Goal: Task Accomplishment & Management: Manage account settings

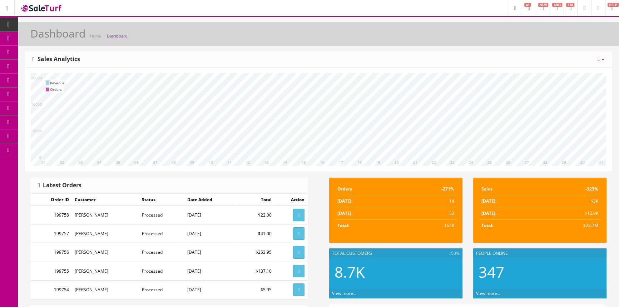
click at [69, 36] on link "Products" at bounding box center [55, 39] width 75 height 14
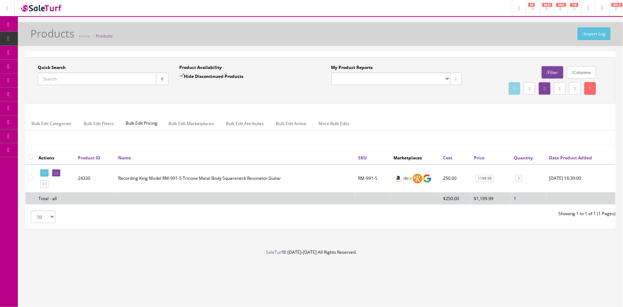
click at [78, 78] on input "Quick Search" at bounding box center [97, 79] width 119 height 13
type input "hpse-05"
click at [60, 173] on link at bounding box center [56, 173] width 8 height 8
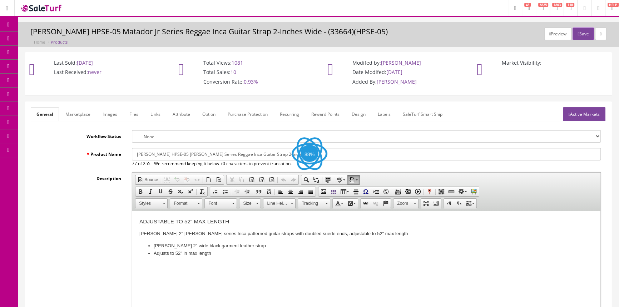
click at [108, 118] on link "Images" at bounding box center [110, 114] width 26 height 14
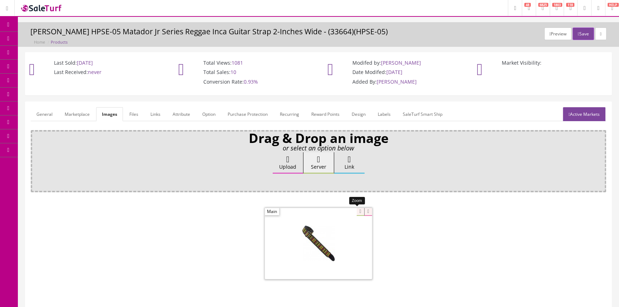
click at [354, 213] on div at bounding box center [318, 243] width 107 height 71
click at [11, 25] on icon at bounding box center [9, 25] width 8 height 6
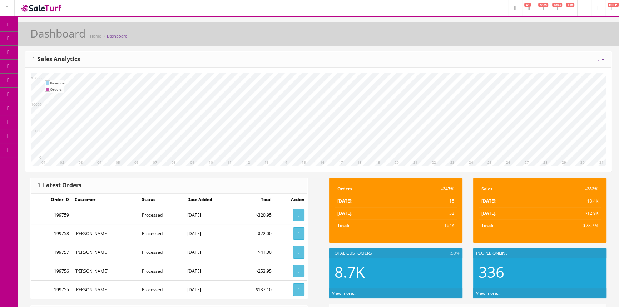
click at [51, 39] on span "Products" at bounding box center [52, 38] width 18 height 6
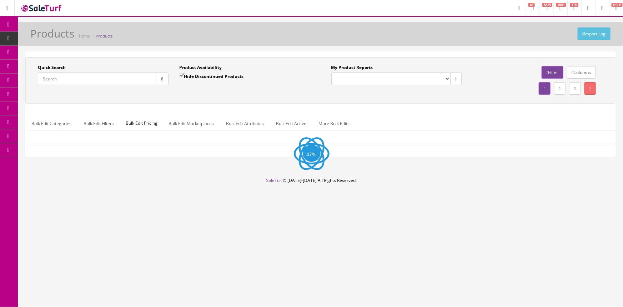
click at [64, 79] on input "Quick Search" at bounding box center [97, 79] width 119 height 13
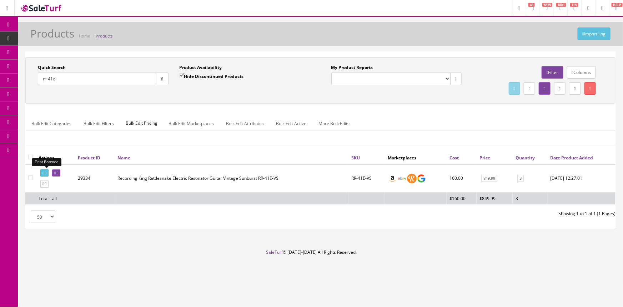
click at [43, 172] on icon at bounding box center [43, 173] width 1 height 4
click at [83, 81] on input "rr-41e" at bounding box center [97, 79] width 119 height 13
click at [44, 173] on icon at bounding box center [43, 173] width 1 height 4
drag, startPoint x: 76, startPoint y: 82, endPoint x: 25, endPoint y: 88, distance: 51.7
click at [25, 87] on div "Quick Search rr-36 Date From Product Availability Hide Discontinued Products Da…" at bounding box center [320, 139] width 591 height 177
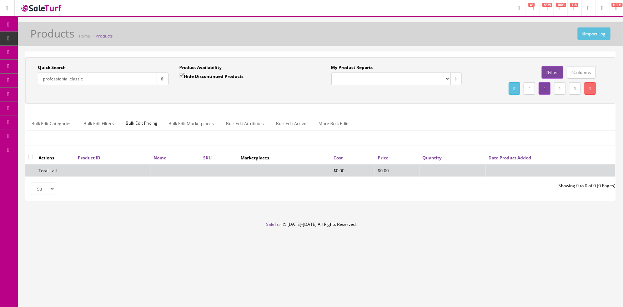
type input "professionial classic"
click at [182, 75] on input "Hide Discontinued Products" at bounding box center [181, 75] width 5 height 5
checkbox input "false"
click at [88, 79] on input "professionial classic" at bounding box center [97, 79] width 119 height 13
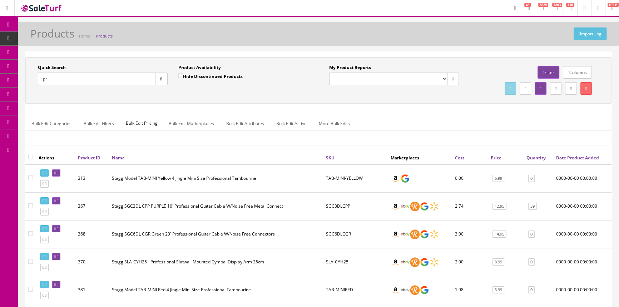
type input "p"
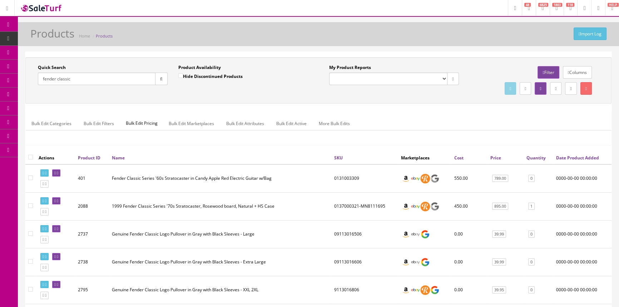
drag, startPoint x: 80, startPoint y: 74, endPoint x: 23, endPoint y: 77, distance: 57.6
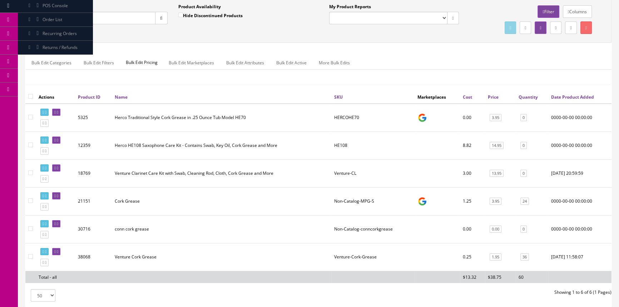
scroll to position [115, 0]
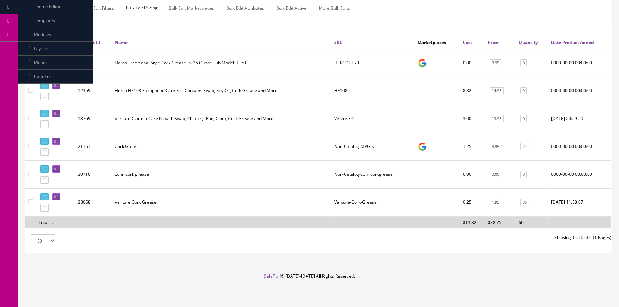
type input "cork grease"
click at [56, 139] on icon at bounding box center [54, 141] width 1 height 4
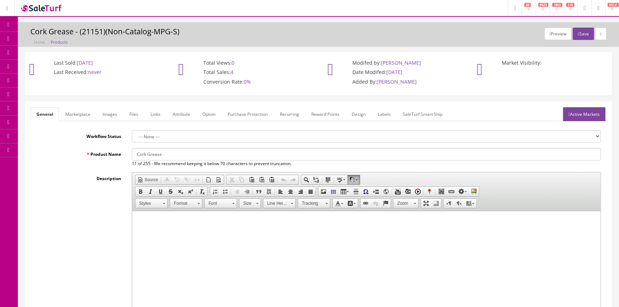
click at [587, 113] on link "Active Markets" at bounding box center [584, 114] width 43 height 14
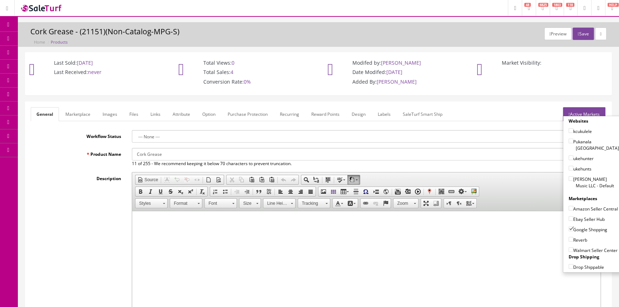
click at [568, 230] on input"] "Google Shopping" at bounding box center [570, 229] width 5 height 5
checkbox input"] "false"
click at [382, 115] on link "Labels" at bounding box center [384, 114] width 24 height 14
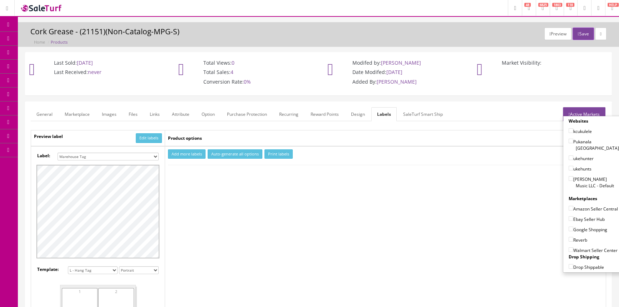
click at [148, 153] on select "Small Label 2 x 1 Label Shoe label 100 barcodes Dymo Label 2 X 1 Sticker Labels…" at bounding box center [108, 157] width 101 height 8
select select "2"
click at [58, 153] on select "Small Label 2 x 1 Label Shoe label 100 barcodes Dymo Label 2 X 1 Sticker Labels…" at bounding box center [108, 157] width 101 height 8
click at [182, 154] on button "Add more labels" at bounding box center [187, 154] width 38 height 10
type input "1"
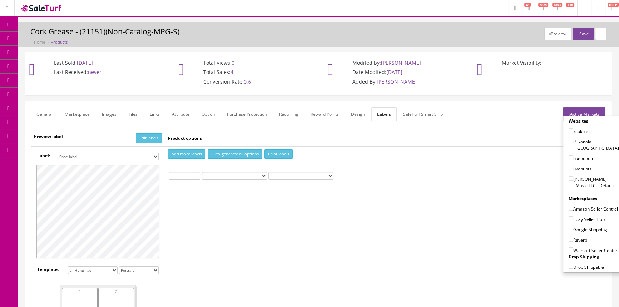
click at [196, 173] on input "1" at bounding box center [185, 176] width 32 height 8
click at [273, 154] on button "Print labels" at bounding box center [278, 154] width 28 height 10
click at [579, 33] on button "Save" at bounding box center [582, 34] width 21 height 13
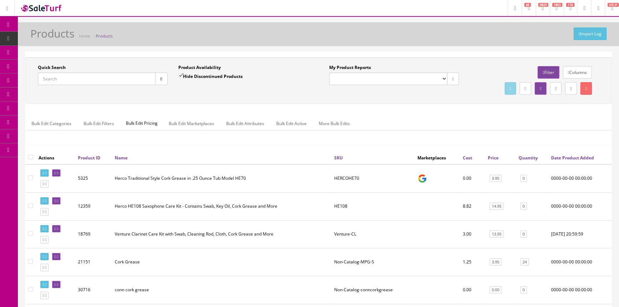
click at [83, 79] on input "Quick Search" at bounding box center [97, 79] width 118 height 13
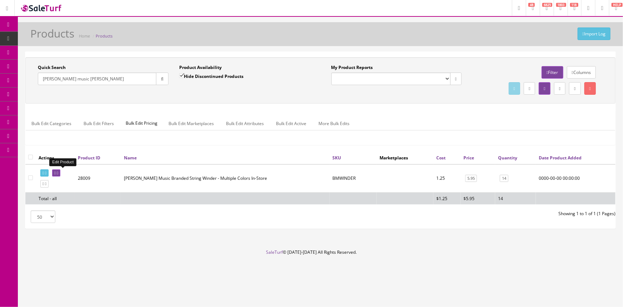
type input "[PERSON_NAME] music [PERSON_NAME]"
click at [56, 171] on icon at bounding box center [54, 173] width 1 height 4
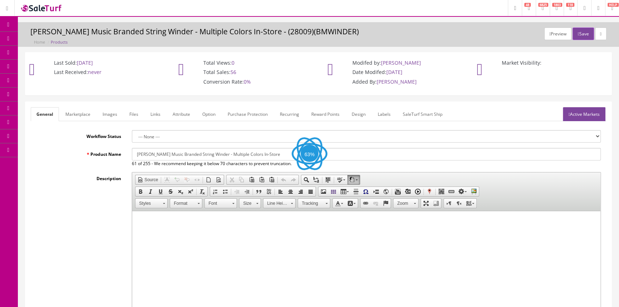
click at [382, 114] on link "Labels" at bounding box center [384, 114] width 24 height 14
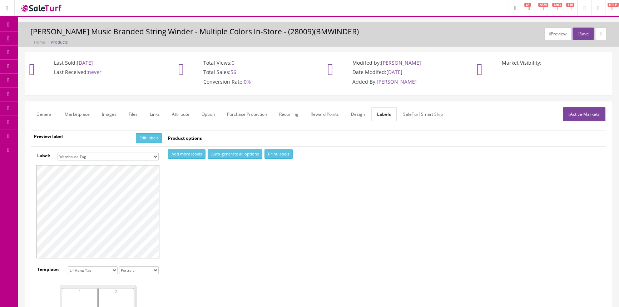
click at [156, 154] on select "Small Label 2 x 1 Label Shoe label 100 barcodes Dymo Label 2 X 1 Sticker Labels…" at bounding box center [108, 157] width 101 height 8
select select "2"
click at [58, 153] on select "Small Label 2 x 1 Label Shoe label 100 barcodes Dymo Label 2 X 1 Sticker Labels…" at bounding box center [108, 157] width 101 height 8
click at [189, 151] on button "Add more labels" at bounding box center [187, 154] width 38 height 10
type input "1"
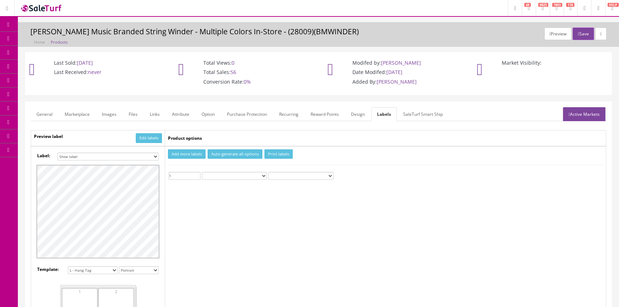
click at [198, 173] on input "1" at bounding box center [185, 176] width 32 height 8
click at [282, 150] on button "Print labels" at bounding box center [278, 154] width 28 height 10
click at [57, 39] on span "Products" at bounding box center [52, 38] width 18 height 6
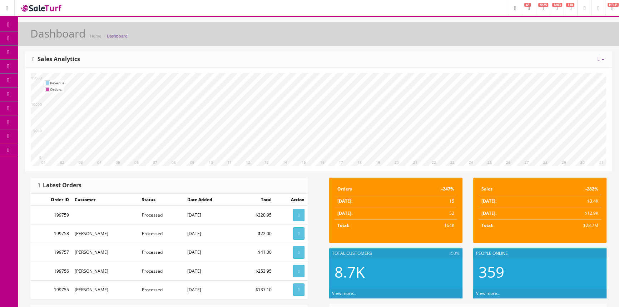
click at [73, 38] on link "Products" at bounding box center [55, 39] width 75 height 14
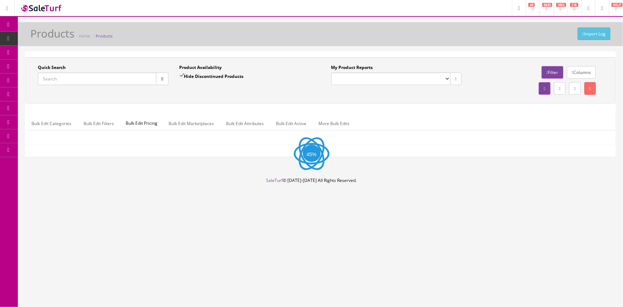
click at [93, 74] on input "Quick Search" at bounding box center [97, 79] width 119 height 13
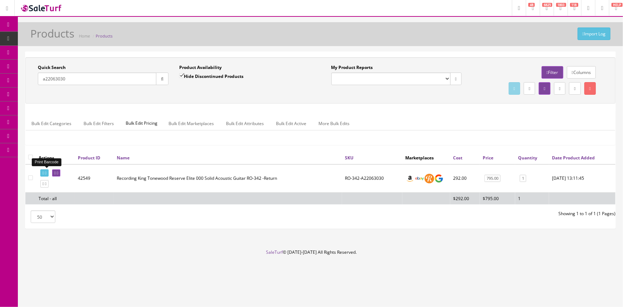
click at [44, 171] on icon at bounding box center [43, 173] width 1 height 4
drag, startPoint x: 73, startPoint y: 80, endPoint x: 0, endPoint y: 27, distance: 89.8
click at [31, 94] on div "Quick Search a22063030 Date From Product Availability Hide Discontinued Product…" at bounding box center [320, 80] width 587 height 32
type input "a23100300"
click at [43, 173] on icon at bounding box center [43, 173] width 1 height 4
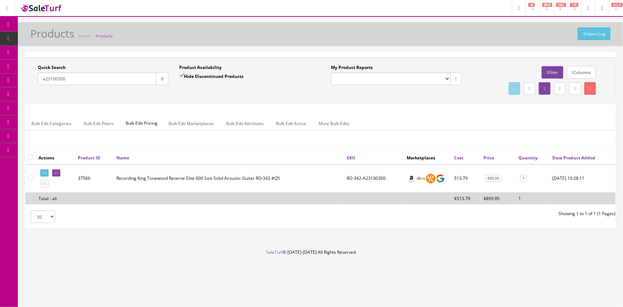
drag, startPoint x: 91, startPoint y: 75, endPoint x: 42, endPoint y: 82, distance: 50.1
click at [41, 82] on input "a23100300" at bounding box center [97, 79] width 119 height 13
type input "7"
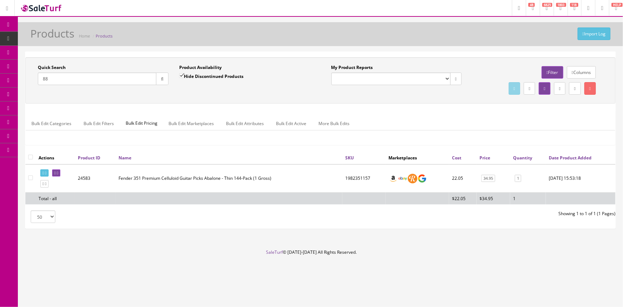
type input "8"
type input "rps-7-mor"
click at [56, 171] on icon at bounding box center [54, 173] width 1 height 4
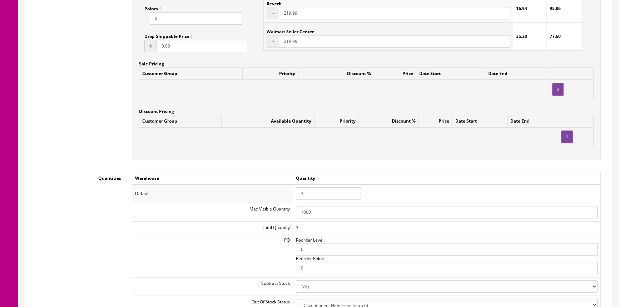
scroll to position [650, 0]
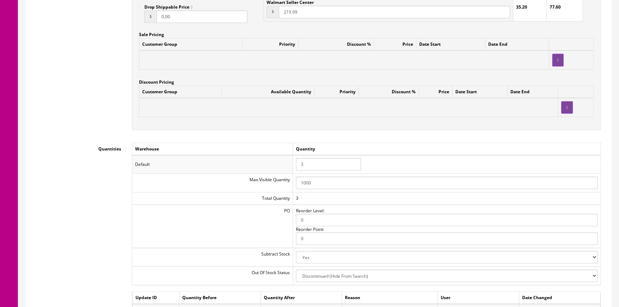
click at [308, 162] on input "3" at bounding box center [328, 164] width 65 height 13
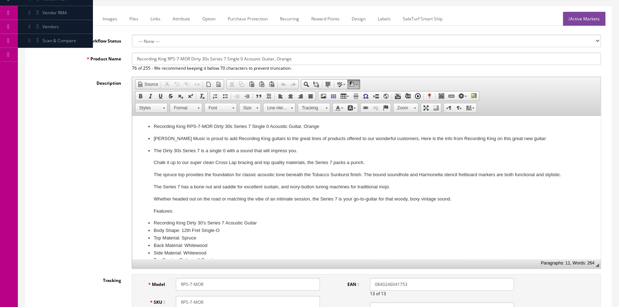
scroll to position [0, 0]
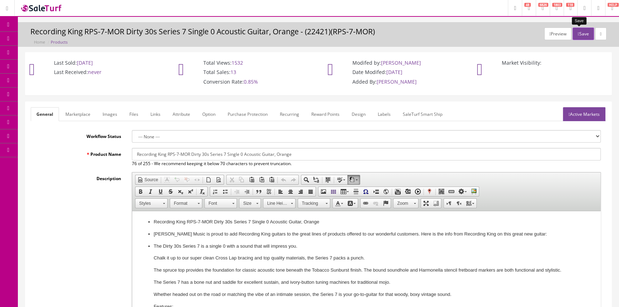
type input "2"
click at [577, 35] on icon "button" at bounding box center [577, 34] width 1 height 4
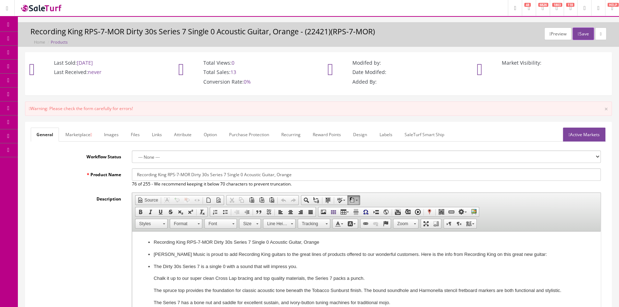
click at [92, 133] on icon at bounding box center [90, 135] width 1 height 4
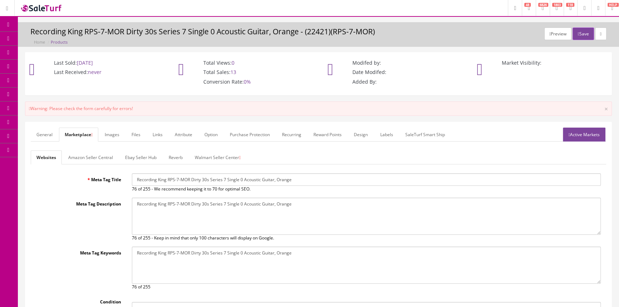
click at [198, 158] on link "Walmart Seller Center" at bounding box center [217, 157] width 57 height 14
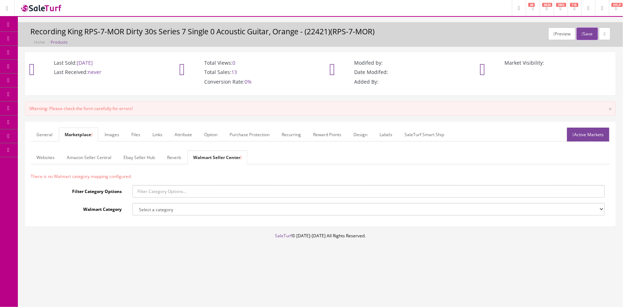
click at [600, 134] on link "Active Markets" at bounding box center [588, 135] width 43 height 14
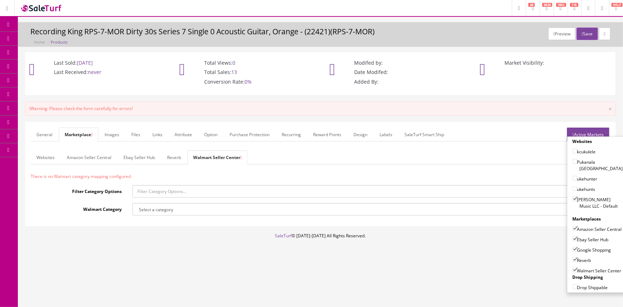
click at [573, 270] on input"] "Walmart Seller Center" at bounding box center [575, 270] width 5 height 5
checkbox input"] "false"
click at [586, 33] on button "Save" at bounding box center [587, 34] width 21 height 13
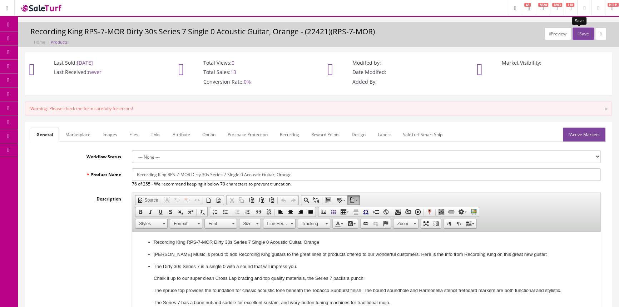
click at [586, 34] on button "Save" at bounding box center [582, 34] width 21 height 13
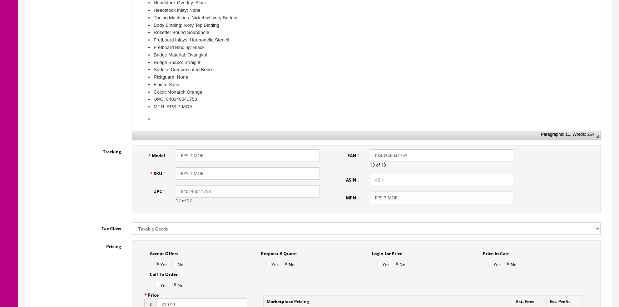
scroll to position [357, 0]
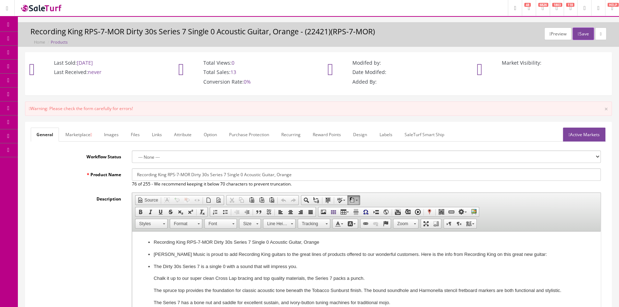
click at [82, 132] on link "Marketplace" at bounding box center [79, 135] width 38 height 14
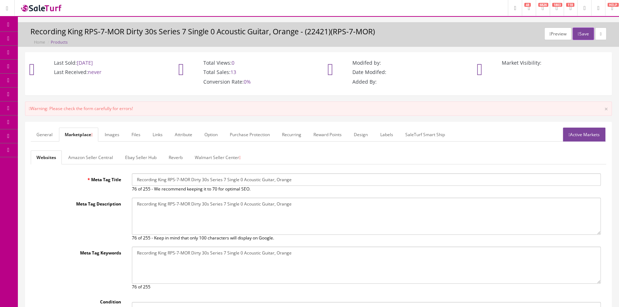
click at [575, 134] on link "Active Markets" at bounding box center [584, 135] width 43 height 14
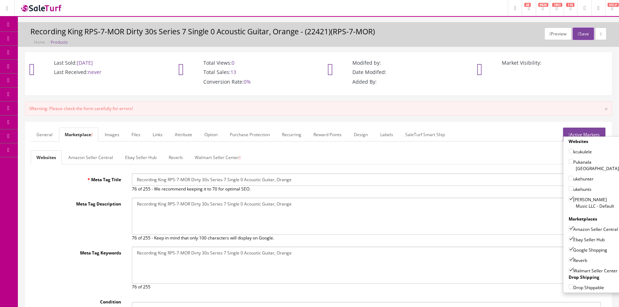
click at [568, 270] on input"] "Walmart Seller Center" at bounding box center [570, 270] width 5 height 5
checkbox input"] "false"
click at [584, 33] on button "Save" at bounding box center [582, 34] width 21 height 13
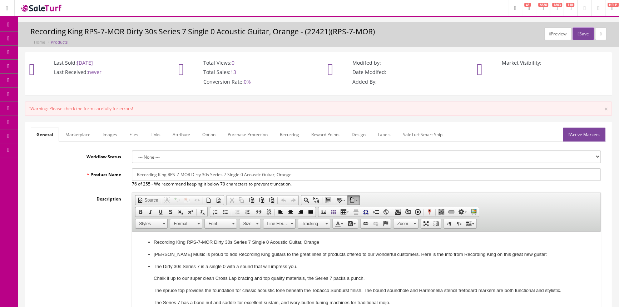
click at [105, 132] on link "Images" at bounding box center [110, 135] width 26 height 14
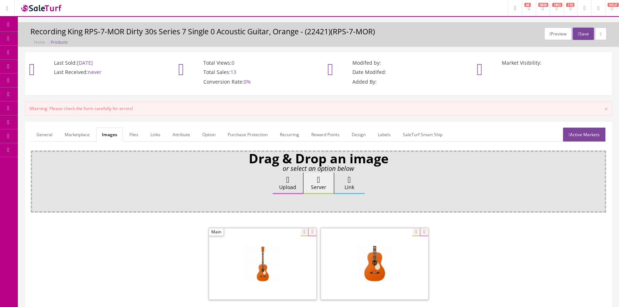
click at [71, 133] on link "Marketplace" at bounding box center [77, 135] width 36 height 14
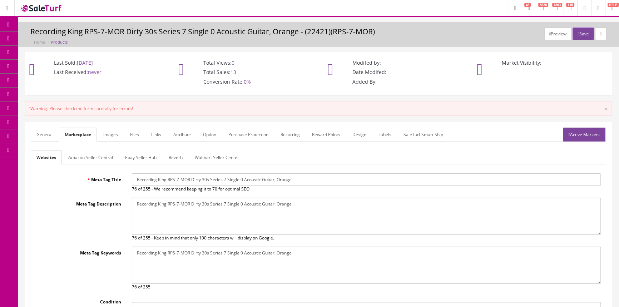
click at [45, 133] on link "General" at bounding box center [45, 135] width 28 height 14
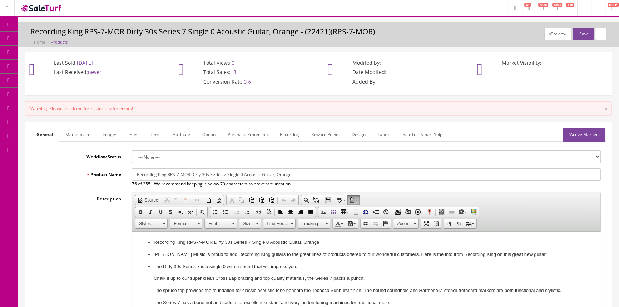
click at [88, 134] on link "Marketplace" at bounding box center [78, 135] width 36 height 14
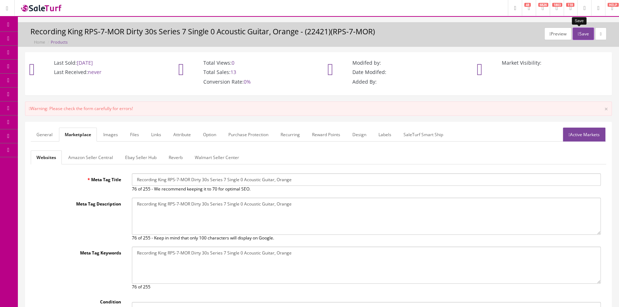
click at [578, 30] on button "Save" at bounding box center [582, 34] width 21 height 13
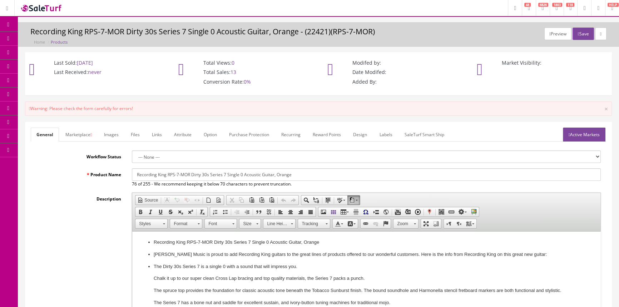
click at [80, 132] on link "Marketplace" at bounding box center [79, 135] width 38 height 14
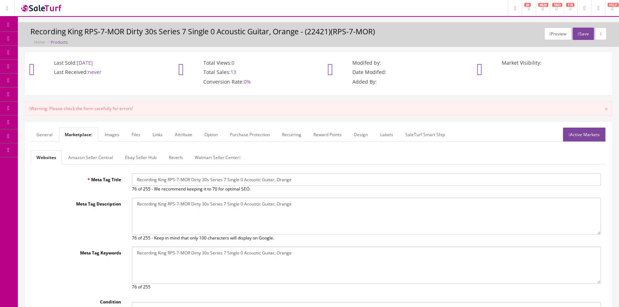
click at [589, 134] on link "Active Markets" at bounding box center [584, 135] width 43 height 14
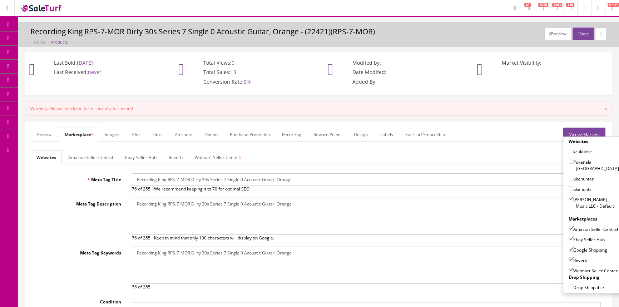
click at [568, 269] on input"] "Walmart Seller Center" at bounding box center [570, 270] width 5 height 5
checkbox input"] "false"
click at [576, 33] on button "Save" at bounding box center [582, 34] width 21 height 13
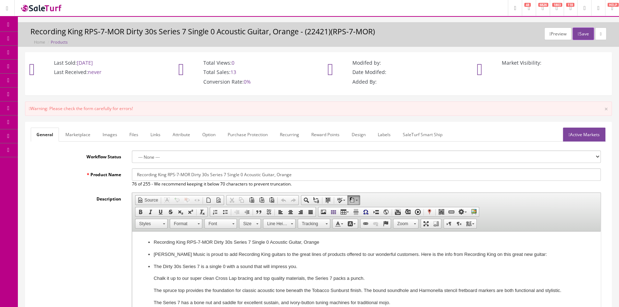
click at [386, 134] on link "Labels" at bounding box center [384, 135] width 24 height 14
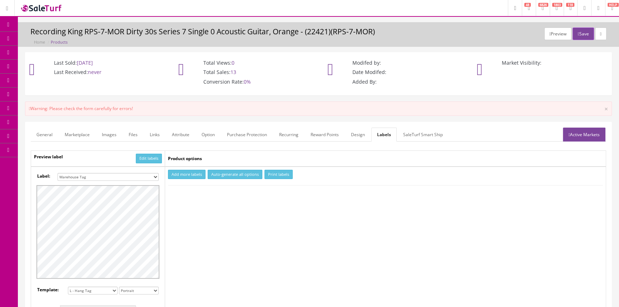
click at [186, 175] on button "Add more labels" at bounding box center [187, 175] width 38 height 10
type input "1"
click at [197, 194] on input "1" at bounding box center [185, 196] width 32 height 8
click at [273, 171] on button "Print labels" at bounding box center [278, 175] width 28 height 10
click at [65, 39] on link "Products" at bounding box center [55, 39] width 75 height 14
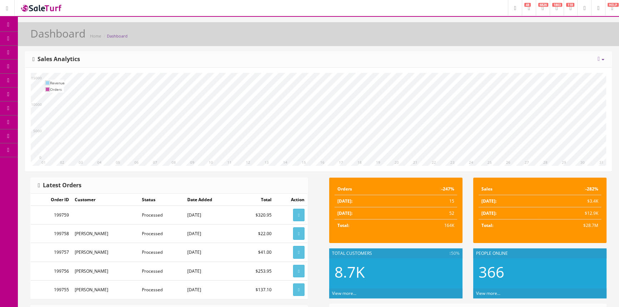
click at [46, 38] on link "Products" at bounding box center [55, 39] width 75 height 14
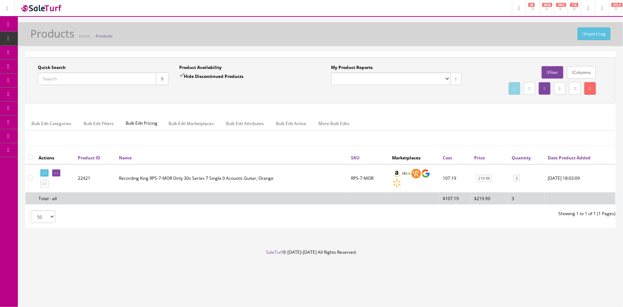
click at [144, 78] on input "Quick Search" at bounding box center [97, 79] width 119 height 13
drag, startPoint x: 66, startPoint y: 75, endPoint x: 13, endPoint y: 78, distance: 53.0
click at [13, 78] on div "Research Trends Trending on Ebay Google Trends Amazon Insights (Login Before Cl…" at bounding box center [311, 153] width 623 height 307
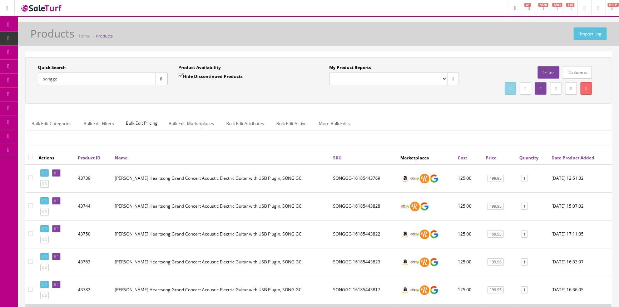
type input "songgc"
click at [179, 75] on input "Hide Discontinued Products" at bounding box center [180, 75] width 5 height 5
checkbox input "false"
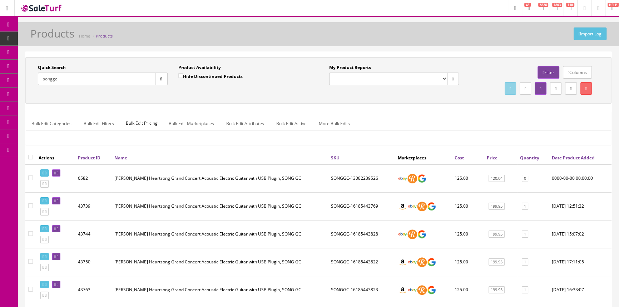
drag, startPoint x: 63, startPoint y: 82, endPoint x: 30, endPoint y: 85, distance: 33.8
click at [30, 85] on div "Quick Search songgc Date From Product Availability Hide Discontinued Products D…" at bounding box center [172, 77] width 291 height 26
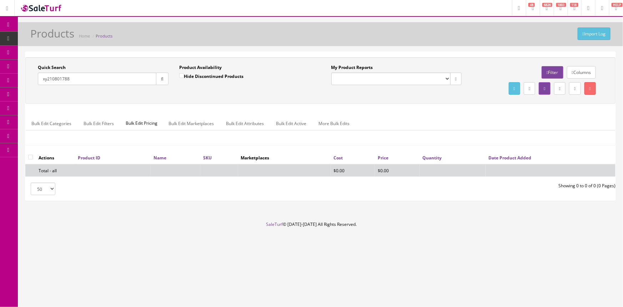
drag, startPoint x: 43, startPoint y: 79, endPoint x: 68, endPoint y: 80, distance: 25.7
click at [68, 80] on input "xy210801788" at bounding box center [97, 79] width 119 height 13
drag, startPoint x: 73, startPoint y: 78, endPoint x: 38, endPoint y: 83, distance: 35.4
click at [38, 83] on input "e2105013" at bounding box center [97, 79] width 119 height 13
type input "e2105013"
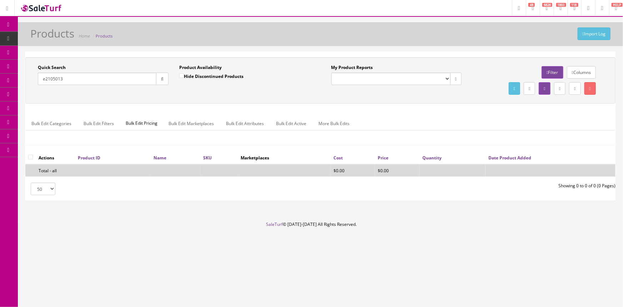
click at [6, 24] on icon at bounding box center [9, 25] width 8 height 6
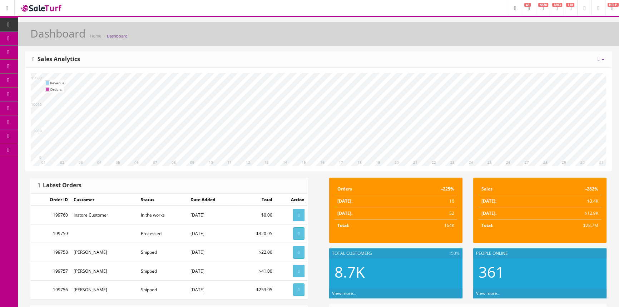
click at [35, 69] on link "POS Console" at bounding box center [55, 67] width 75 height 14
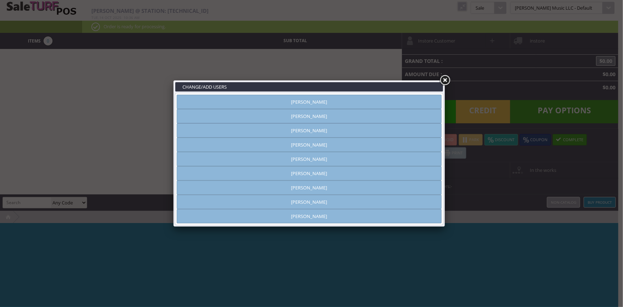
type input "amber helgren"
click at [289, 204] on link "Vincent VanBebber" at bounding box center [309, 202] width 265 height 14
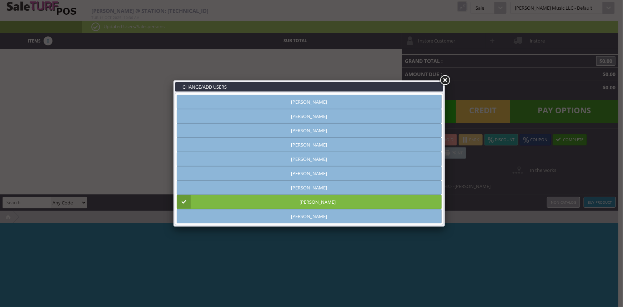
click at [447, 78] on link at bounding box center [445, 80] width 13 height 13
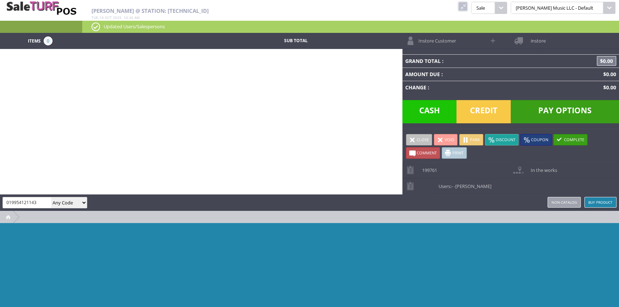
type input "019954121143"
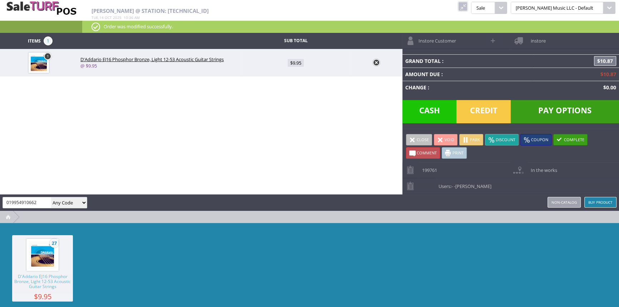
type input "019954910662"
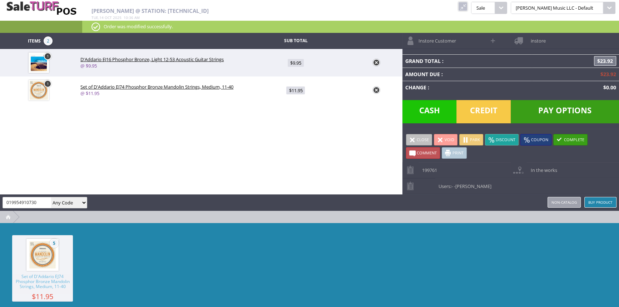
type input "019954910730"
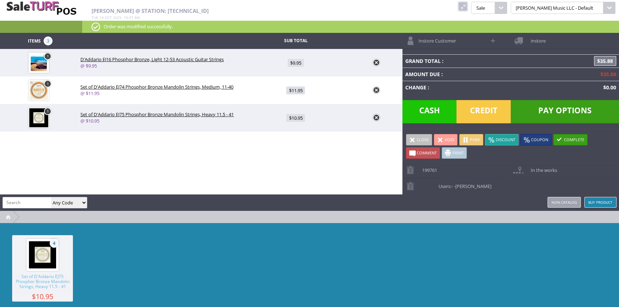
click at [494, 121] on span "Credit" at bounding box center [483, 111] width 54 height 23
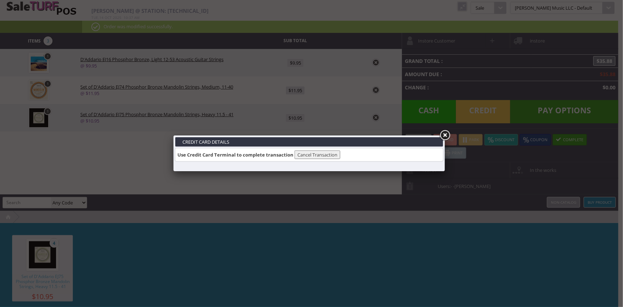
click at [525, 79] on div "Credit Card Details Use Credit Card Terminal to complete transaction Cancel Tra…" at bounding box center [311, 153] width 623 height 307
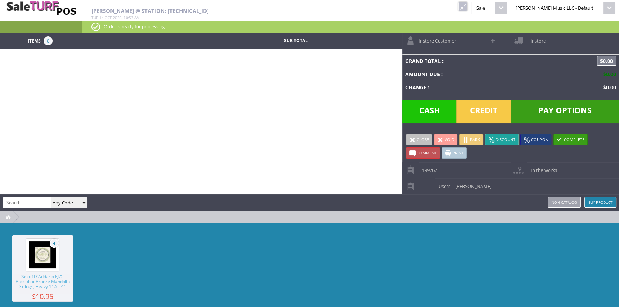
click at [467, 6] on link at bounding box center [462, 6] width 9 height 9
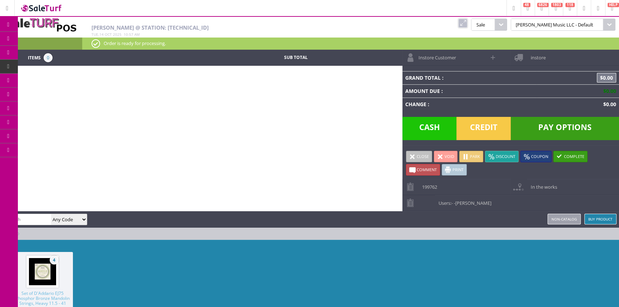
click at [71, 38] on link "Products" at bounding box center [55, 39] width 75 height 14
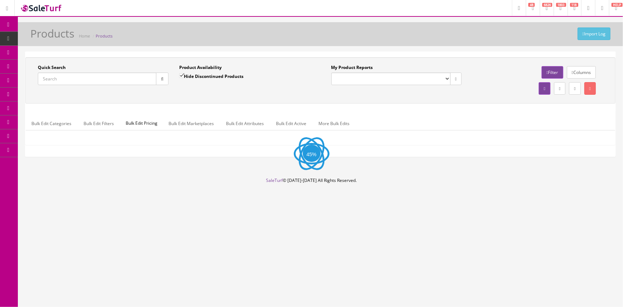
click at [63, 78] on input "Quick Search" at bounding box center [97, 79] width 119 height 13
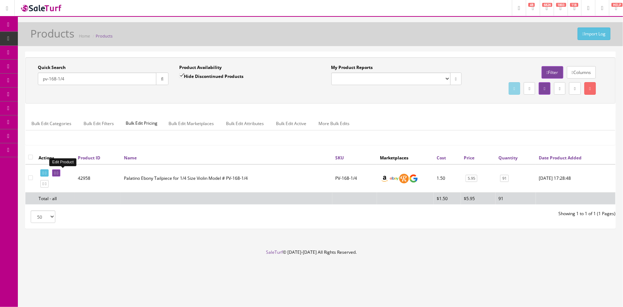
type input "pv-168-1/4"
click at [60, 174] on link at bounding box center [56, 173] width 8 height 8
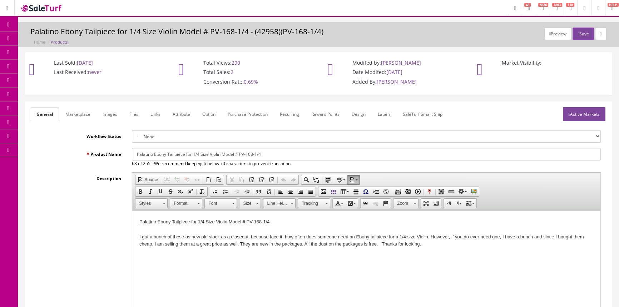
click at [100, 117] on link "Images" at bounding box center [110, 114] width 26 height 14
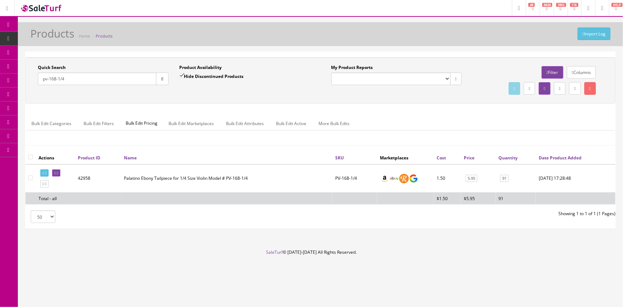
click at [101, 84] on input "pv-168-1/4" at bounding box center [97, 79] width 119 height 13
type input "p"
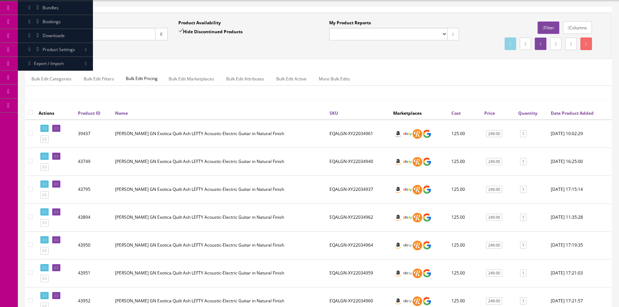
scroll to position [32, 0]
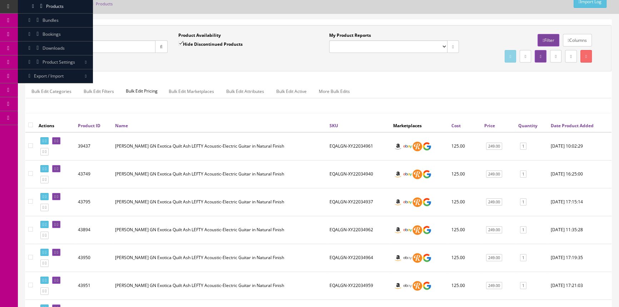
type input "eqalgn-"
click at [180, 43] on input "Hide Discontinued Products" at bounding box center [180, 43] width 5 height 5
checkbox input "false"
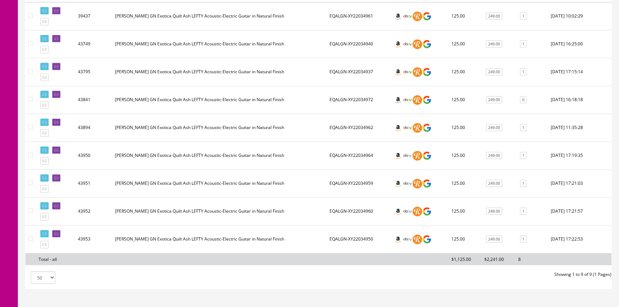
scroll to position [130, 0]
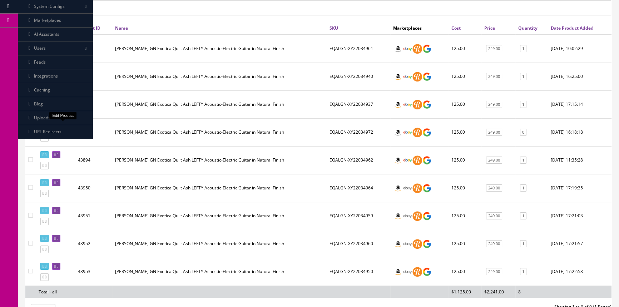
click at [58, 126] on icon at bounding box center [57, 127] width 1 height 4
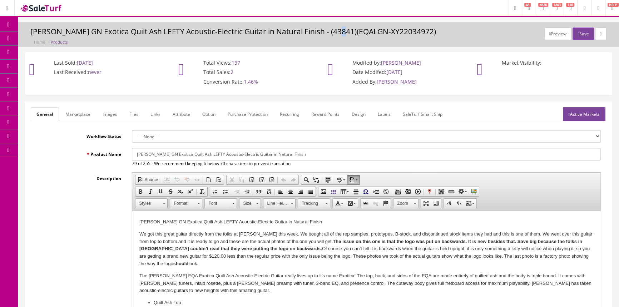
click at [340, 31] on h3 "[PERSON_NAME] GN Exotica Quilt Ash LEFTY Acoustic-Electric Guitar in Natural Fi…" at bounding box center [318, 32] width 576 height 8
drag, startPoint x: 340, startPoint y: 31, endPoint x: 383, endPoint y: 29, distance: 43.0
click at [383, 30] on h3 "[PERSON_NAME] GN Exotica Quilt Ash LEFTY Acoustic-Electric Guitar in Natural Fi…" at bounding box center [318, 32] width 576 height 8
drag, startPoint x: 58, startPoint y: 186, endPoint x: 63, endPoint y: 182, distance: 6.4
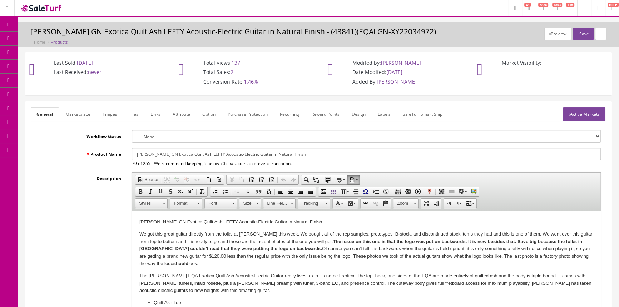
click at [58, 186] on div "Description Rich Text Editor, input-description1 Editor toolbars Document Sourc…" at bounding box center [318, 268] width 575 height 192
